Goal: Information Seeking & Learning: Learn about a topic

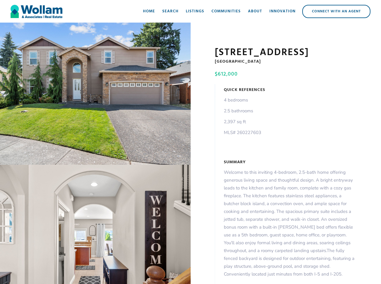
click at [95, 95] on div "open lightbox" at bounding box center [95, 94] width 191 height 142
click at [95, 226] on img at bounding box center [190, 125] width 313 height 209
click at [95, 95] on div "open lightbox" at bounding box center [95, 94] width 191 height 142
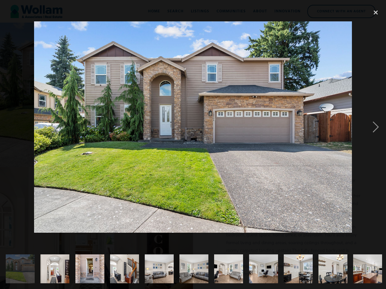
click at [95, 226] on img at bounding box center [193, 127] width 318 height 212
